Goal: Unclear: Browse casually

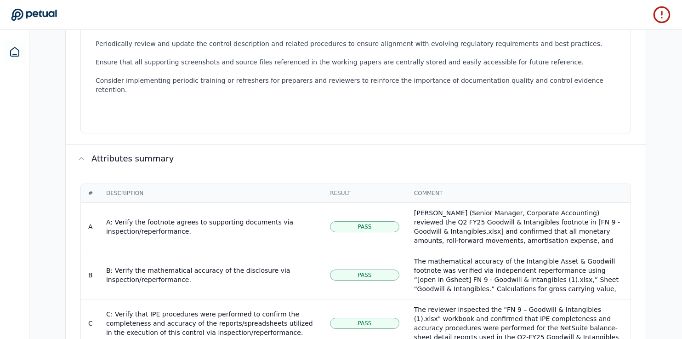
scroll to position [64, 0]
